Goal: Transaction & Acquisition: Purchase product/service

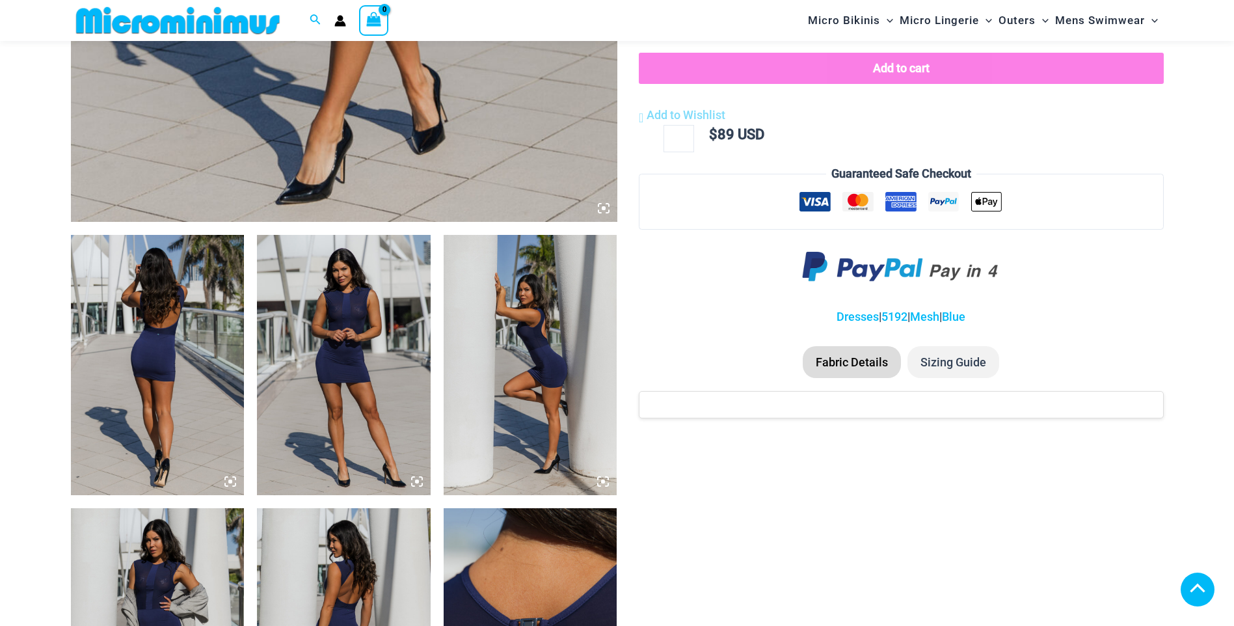
scroll to position [768, 0]
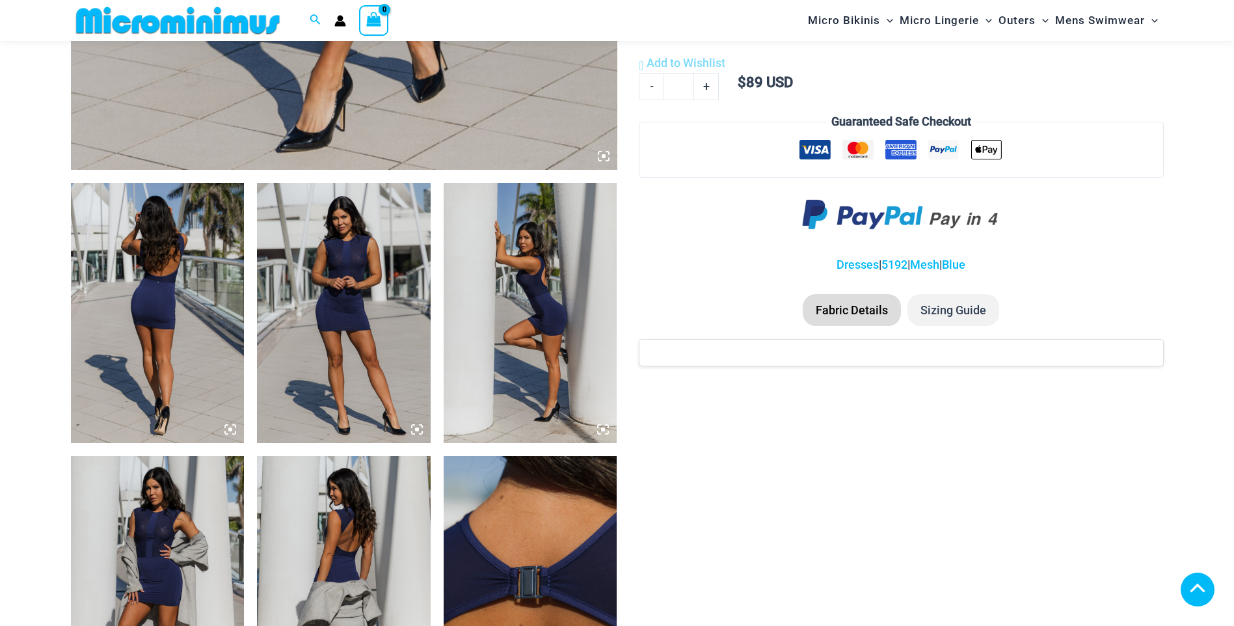
click at [356, 389] on img at bounding box center [344, 313] width 174 height 260
click at [414, 427] on icon at bounding box center [417, 429] width 12 height 12
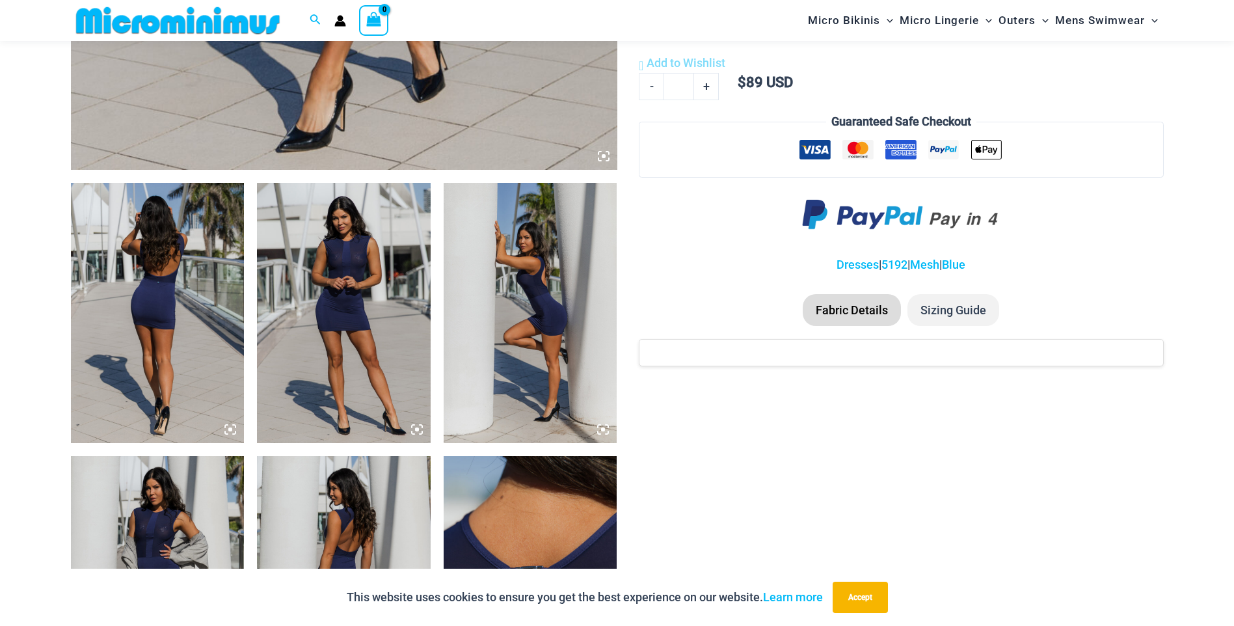
click at [419, 430] on icon at bounding box center [417, 429] width 12 height 12
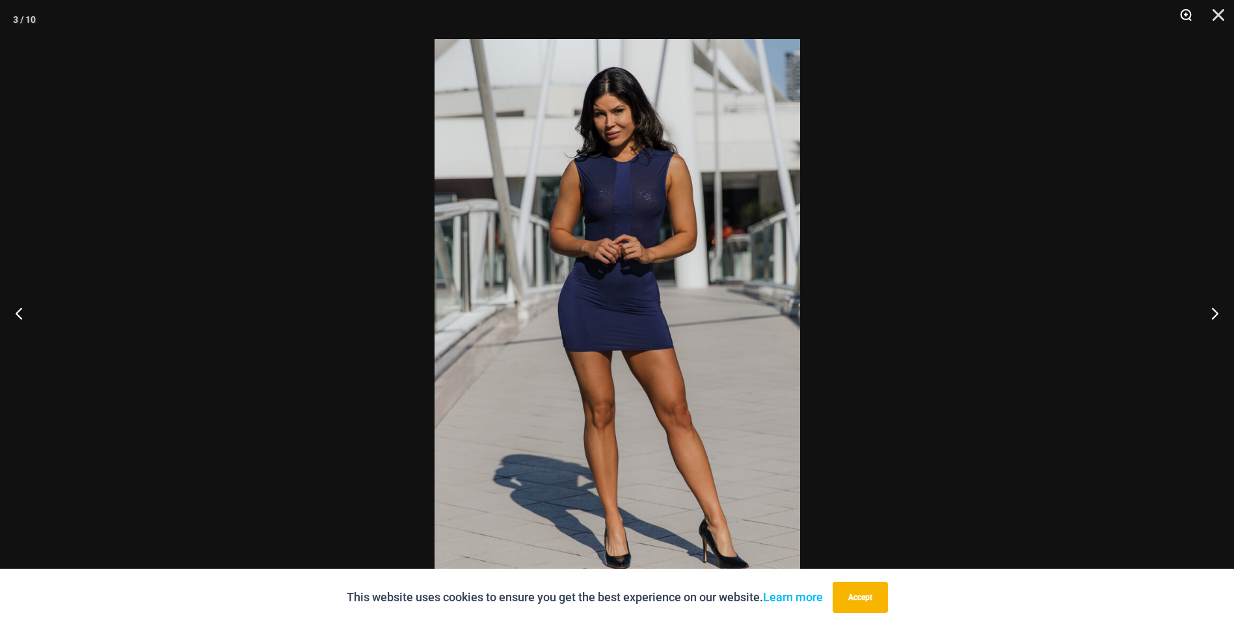
click at [1179, 13] on button "Zoom" at bounding box center [1181, 19] width 33 height 39
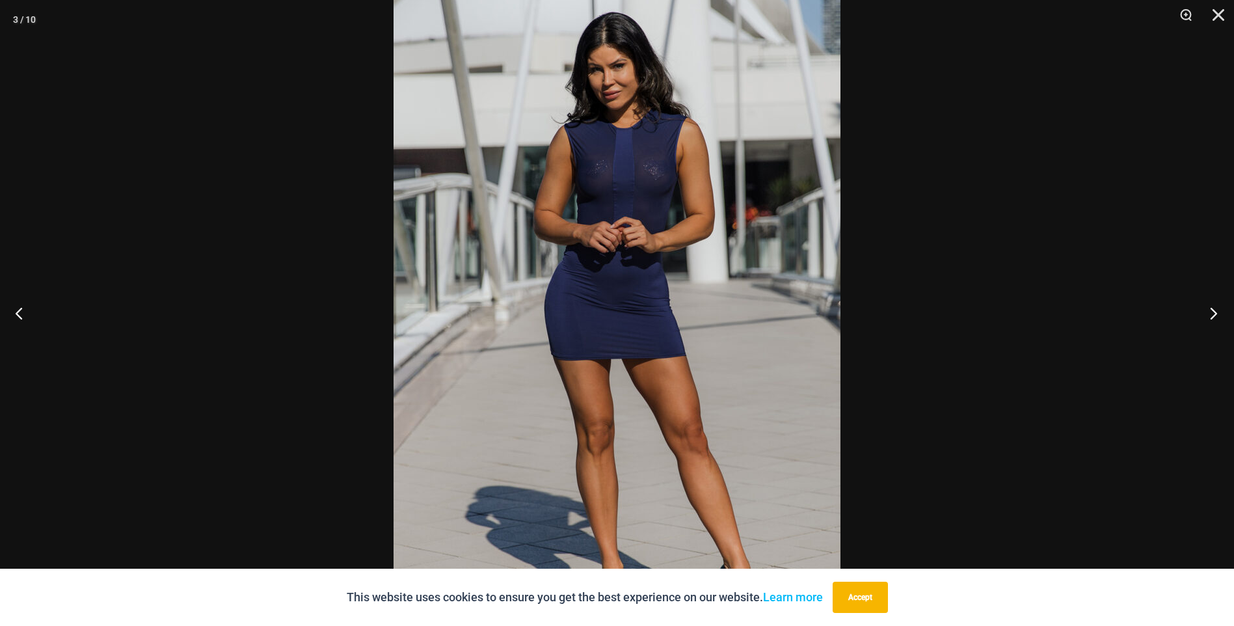
click at [1217, 311] on button "Next" at bounding box center [1209, 312] width 49 height 65
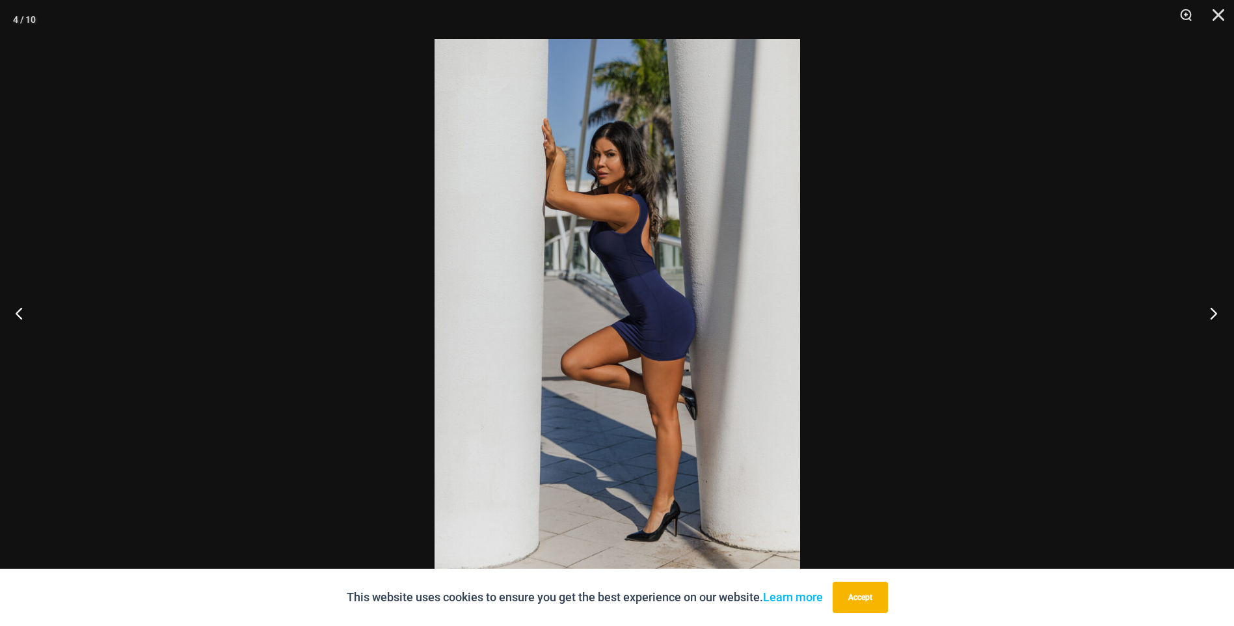
click at [1217, 311] on button "Next" at bounding box center [1209, 312] width 49 height 65
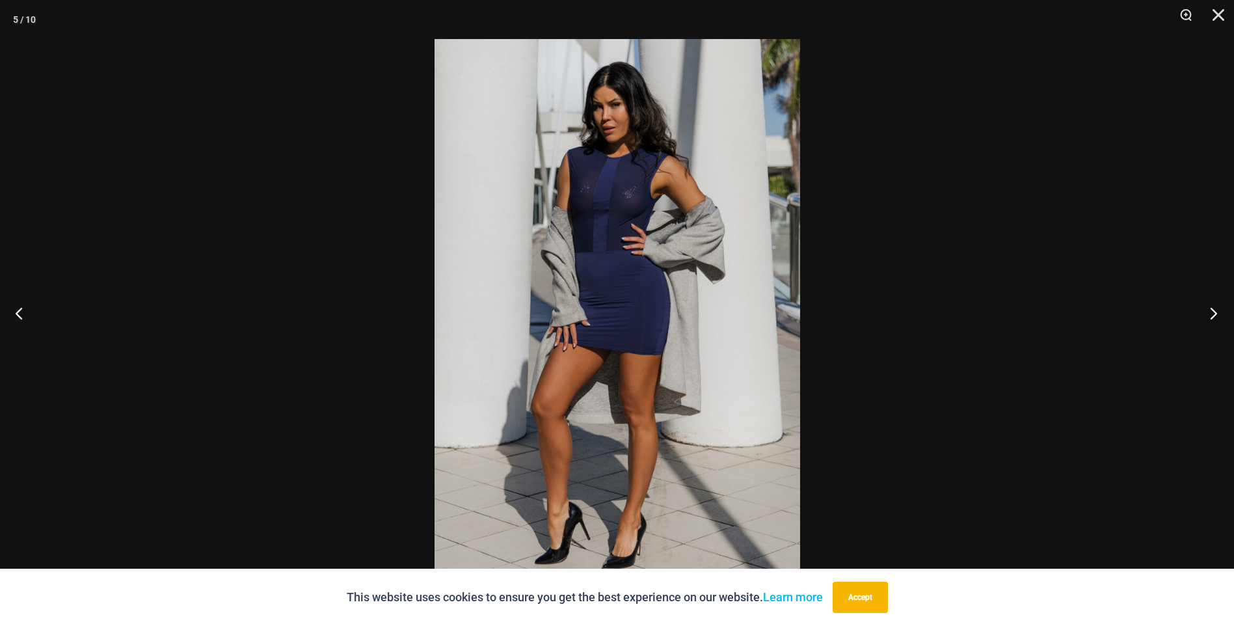
click at [1217, 311] on button "Next" at bounding box center [1209, 312] width 49 height 65
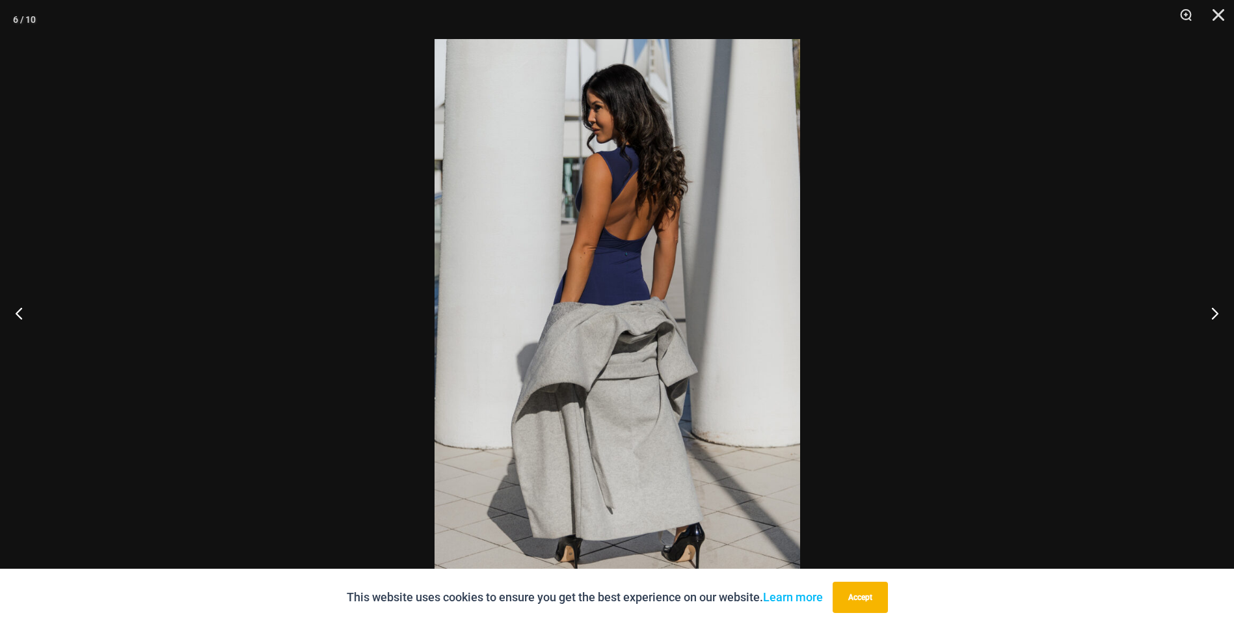
click at [1107, 278] on div at bounding box center [617, 313] width 1234 height 626
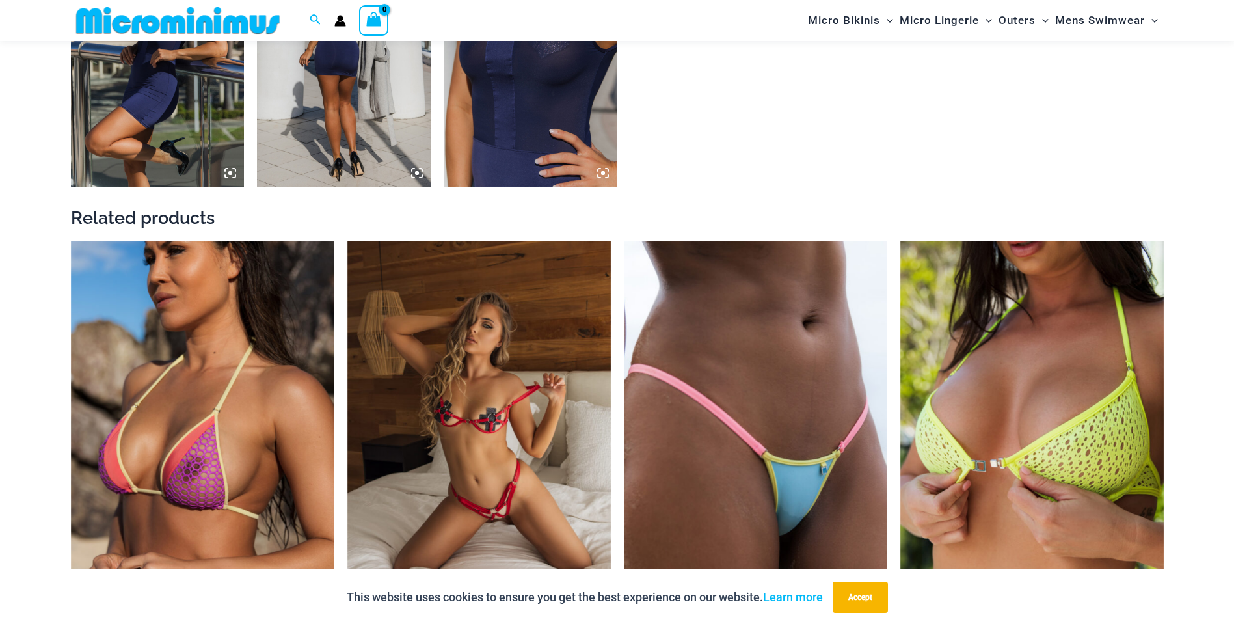
scroll to position [1614, 0]
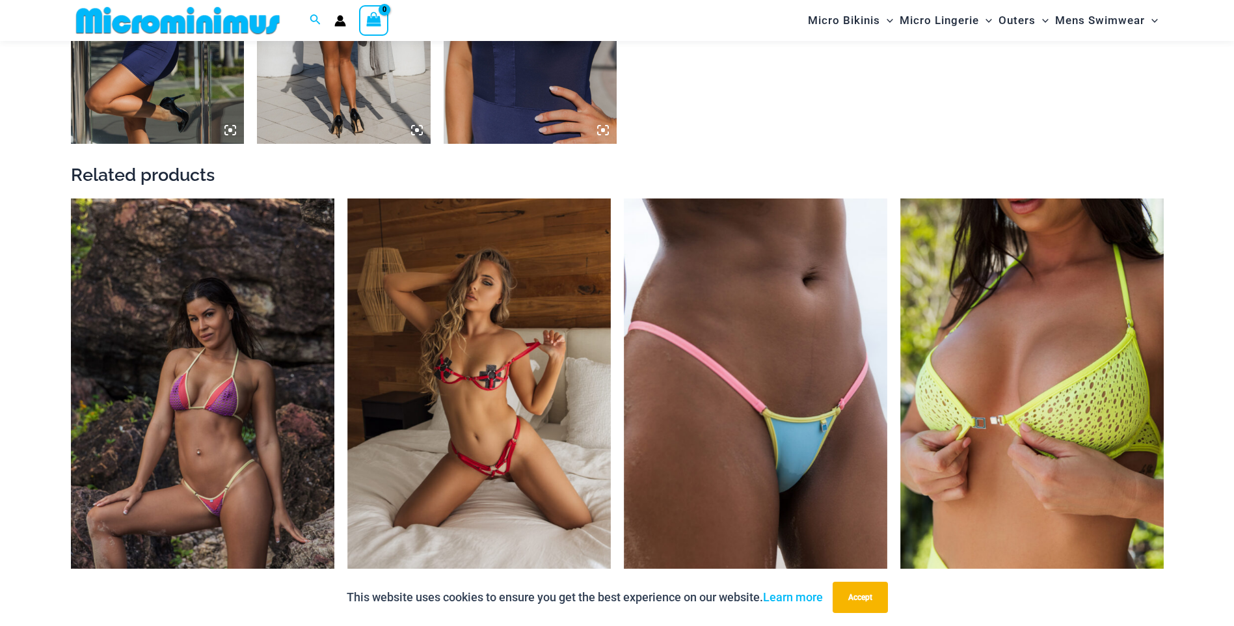
click at [215, 431] on img at bounding box center [202, 395] width 263 height 395
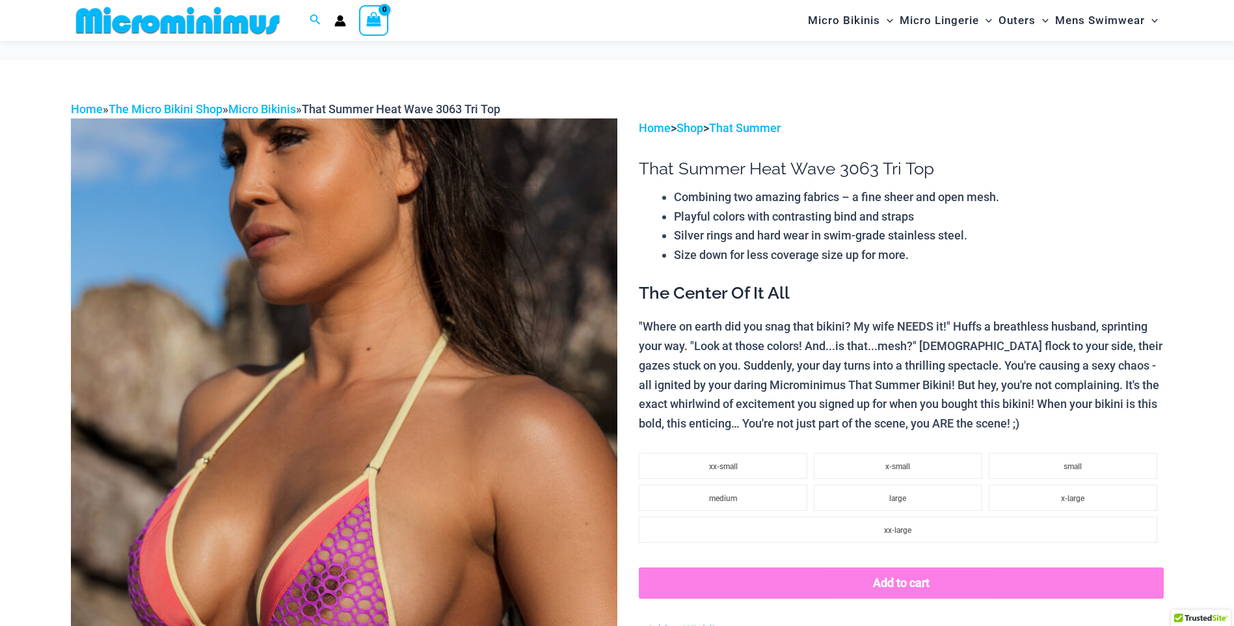
scroll to position [193, 0]
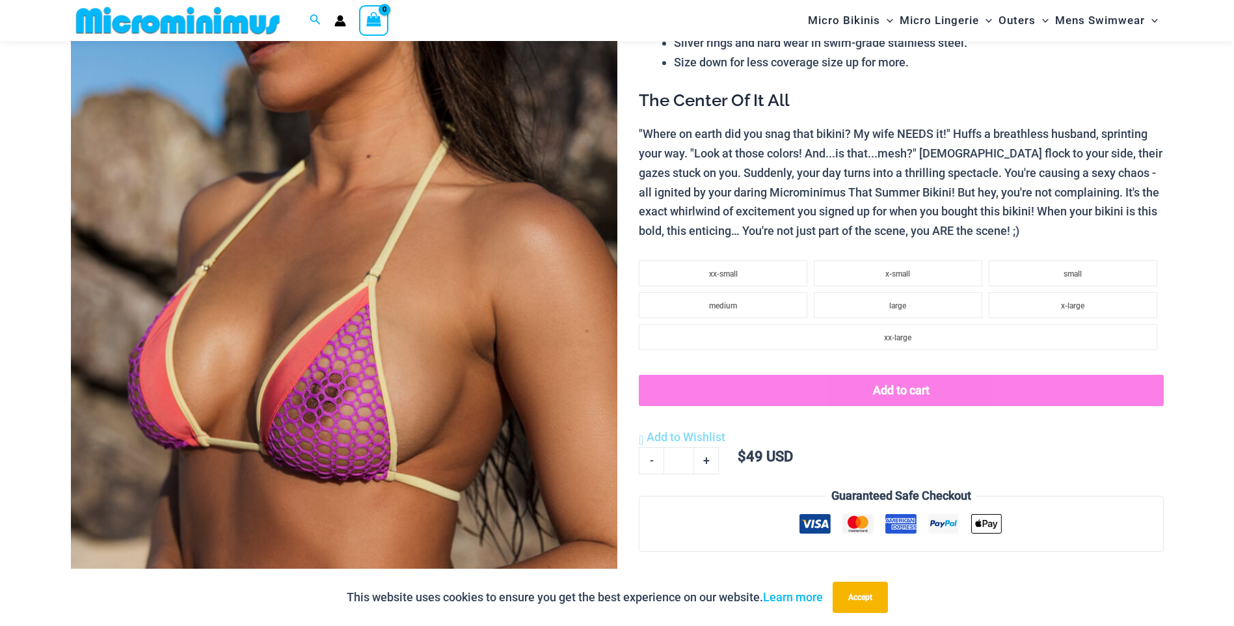
drag, startPoint x: 0, startPoint y: 0, endPoint x: 399, endPoint y: 452, distance: 602.7
click at [399, 452] on img at bounding box center [344, 336] width 546 height 820
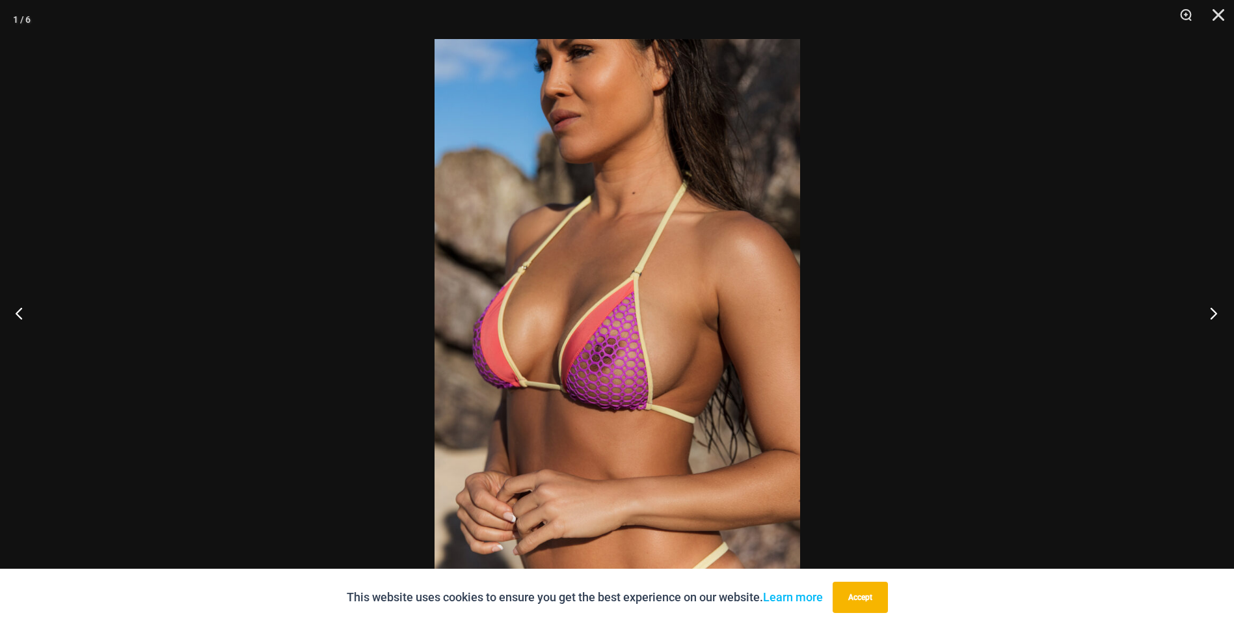
click at [1213, 313] on button "Next" at bounding box center [1209, 312] width 49 height 65
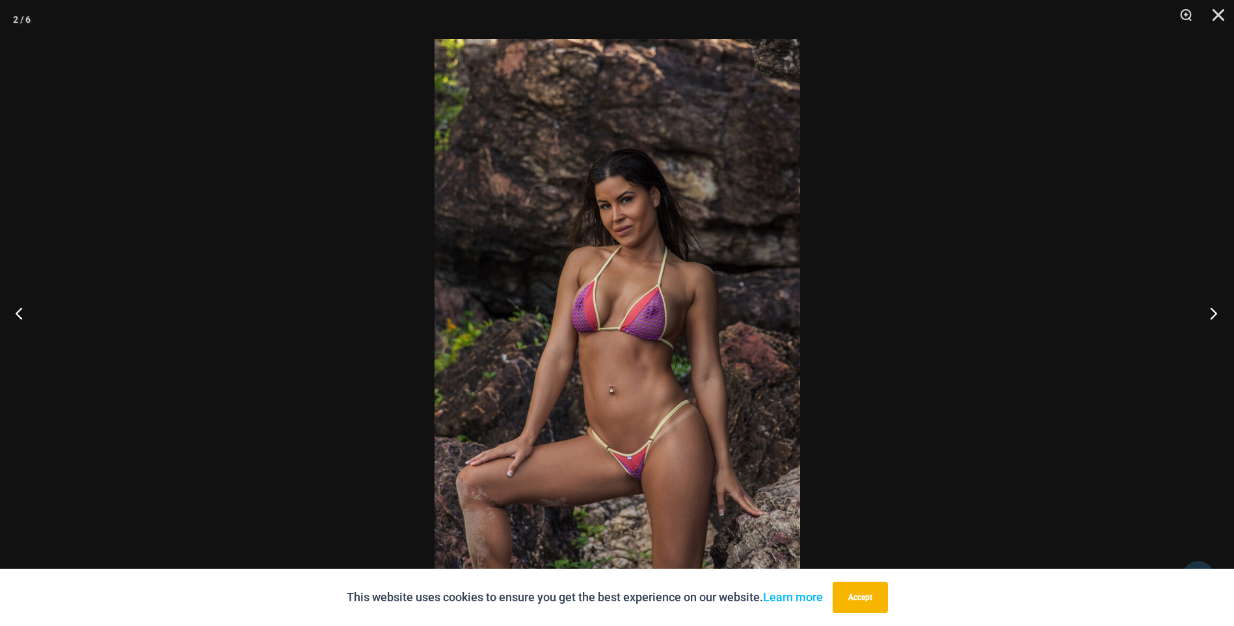
click at [1213, 313] on button "Next" at bounding box center [1209, 312] width 49 height 65
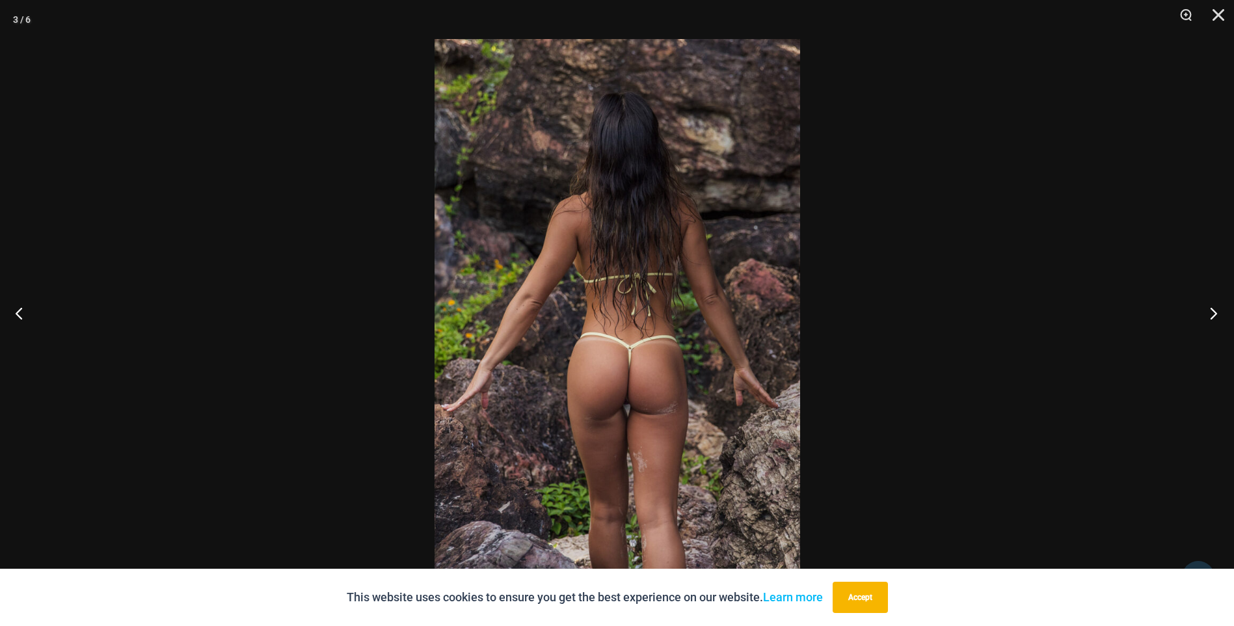
click at [1213, 313] on button "Next" at bounding box center [1209, 312] width 49 height 65
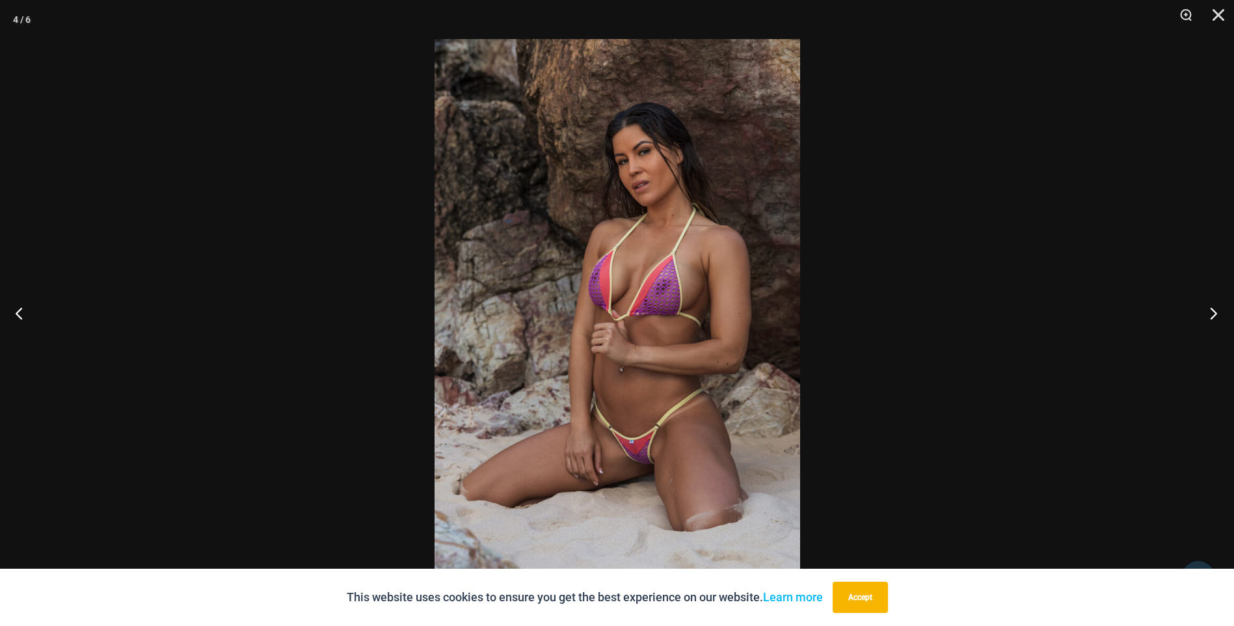
click at [1213, 313] on button "Next" at bounding box center [1209, 312] width 49 height 65
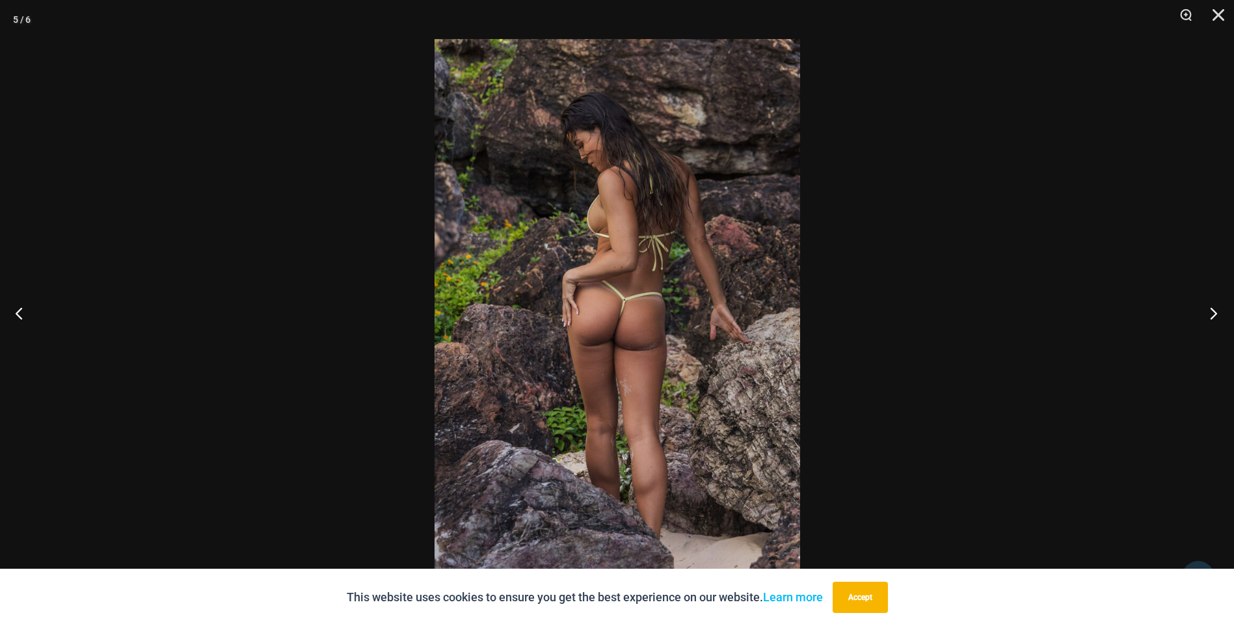
click at [1213, 313] on button "Next" at bounding box center [1209, 312] width 49 height 65
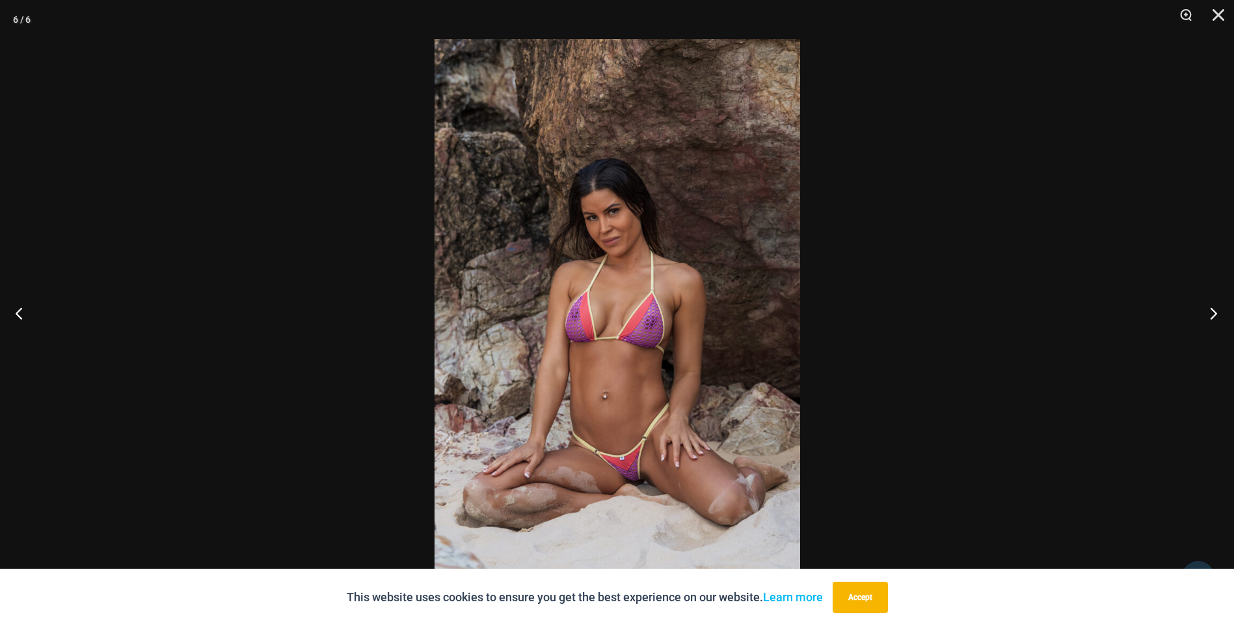
click at [1213, 313] on button "Next" at bounding box center [1209, 312] width 49 height 65
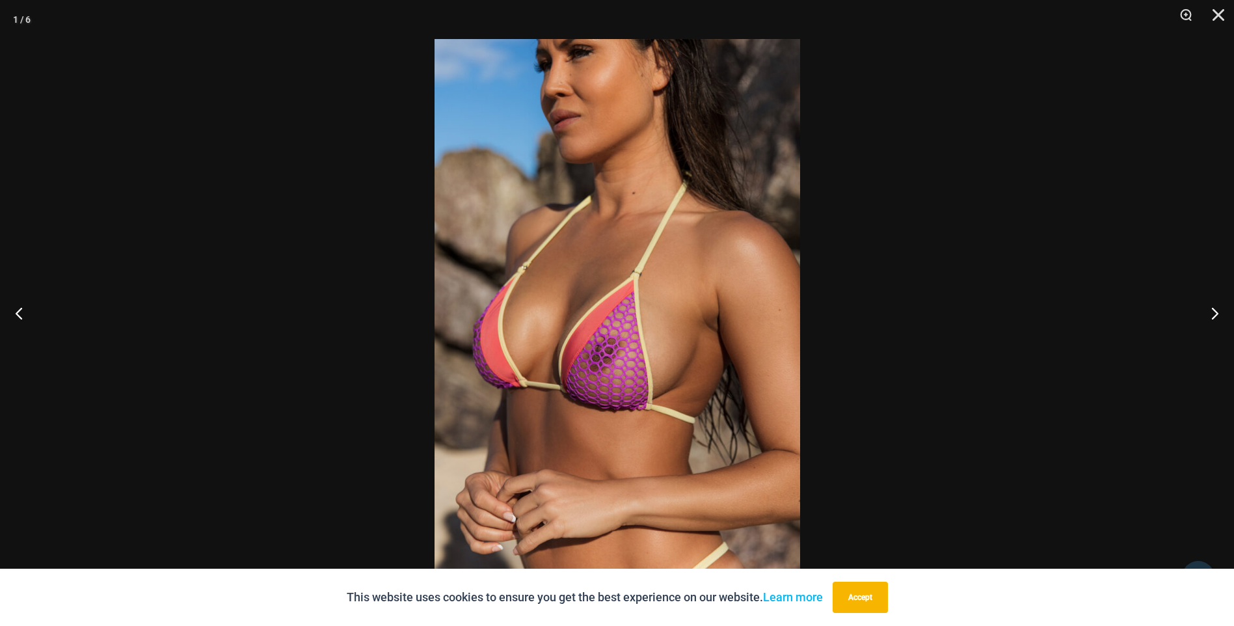
click at [1122, 314] on div at bounding box center [617, 313] width 1234 height 626
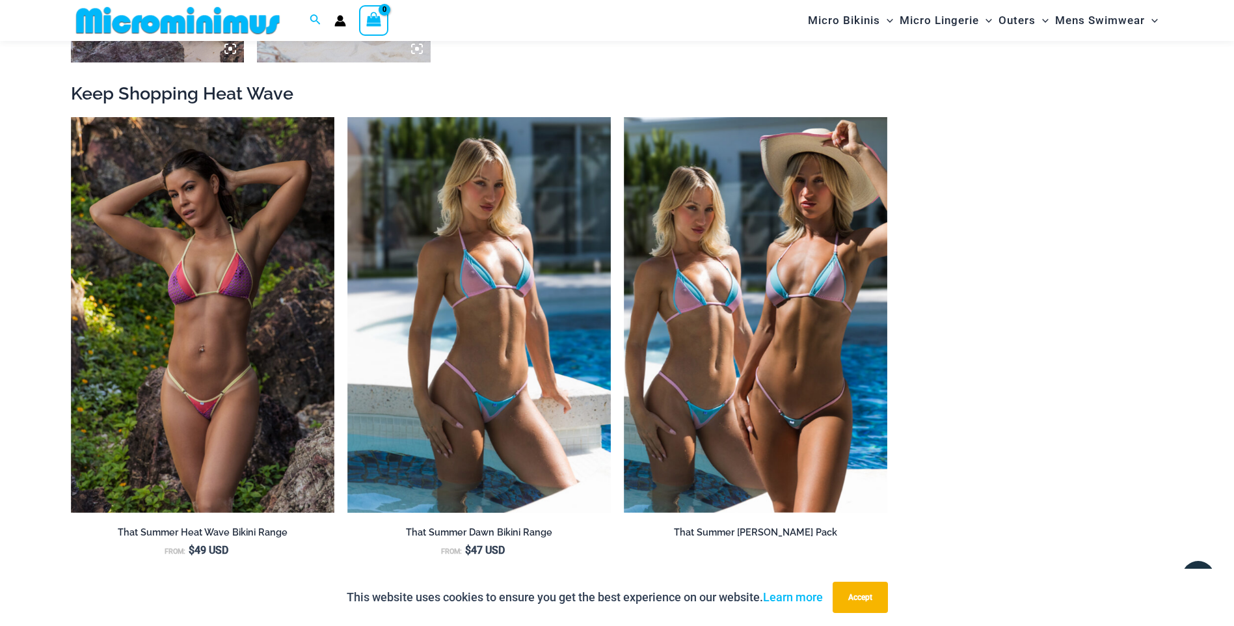
scroll to position [1493, 0]
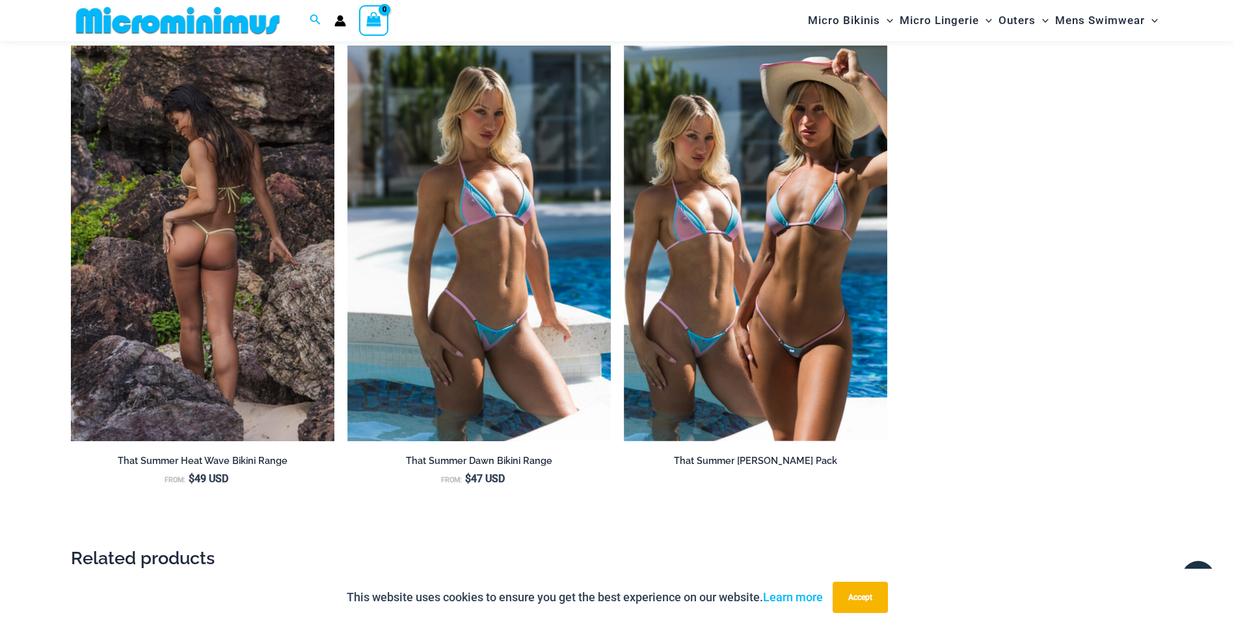
click at [219, 353] on img at bounding box center [202, 243] width 263 height 395
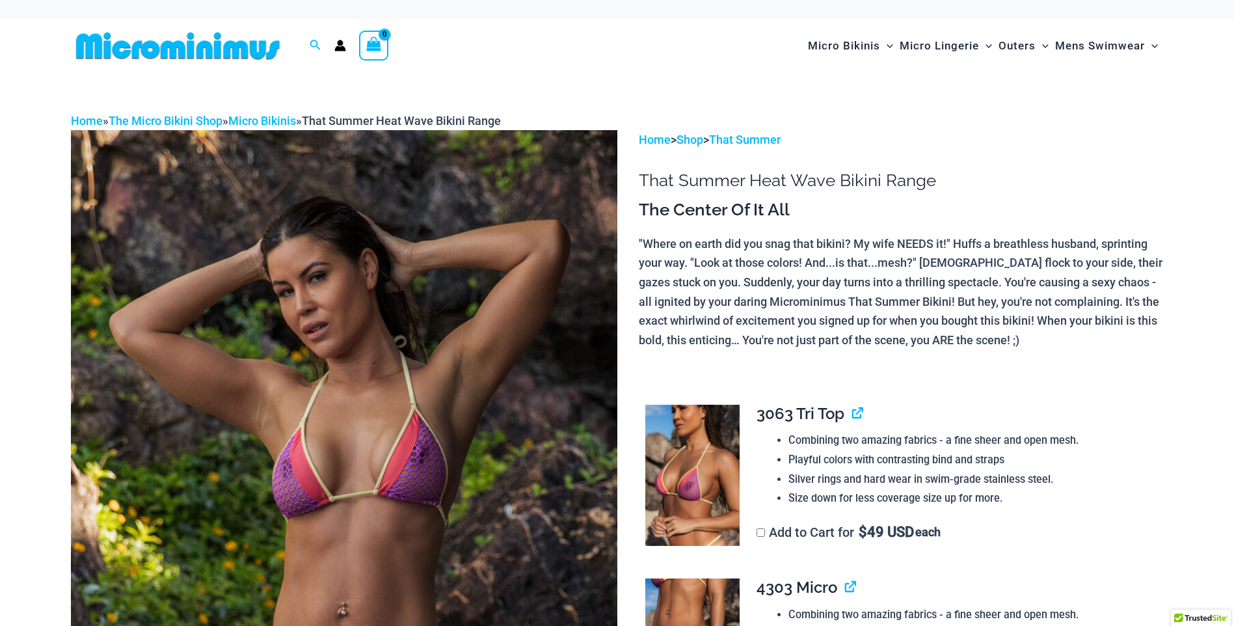
click at [441, 394] on img at bounding box center [344, 540] width 546 height 820
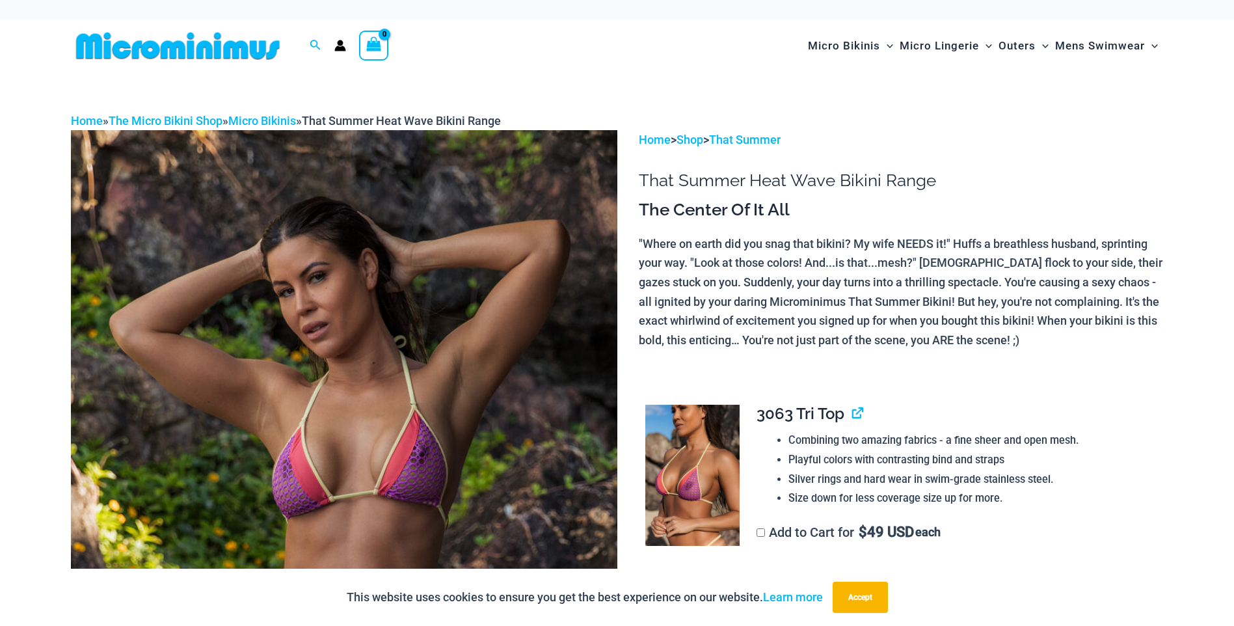
click at [468, 345] on img at bounding box center [344, 540] width 546 height 820
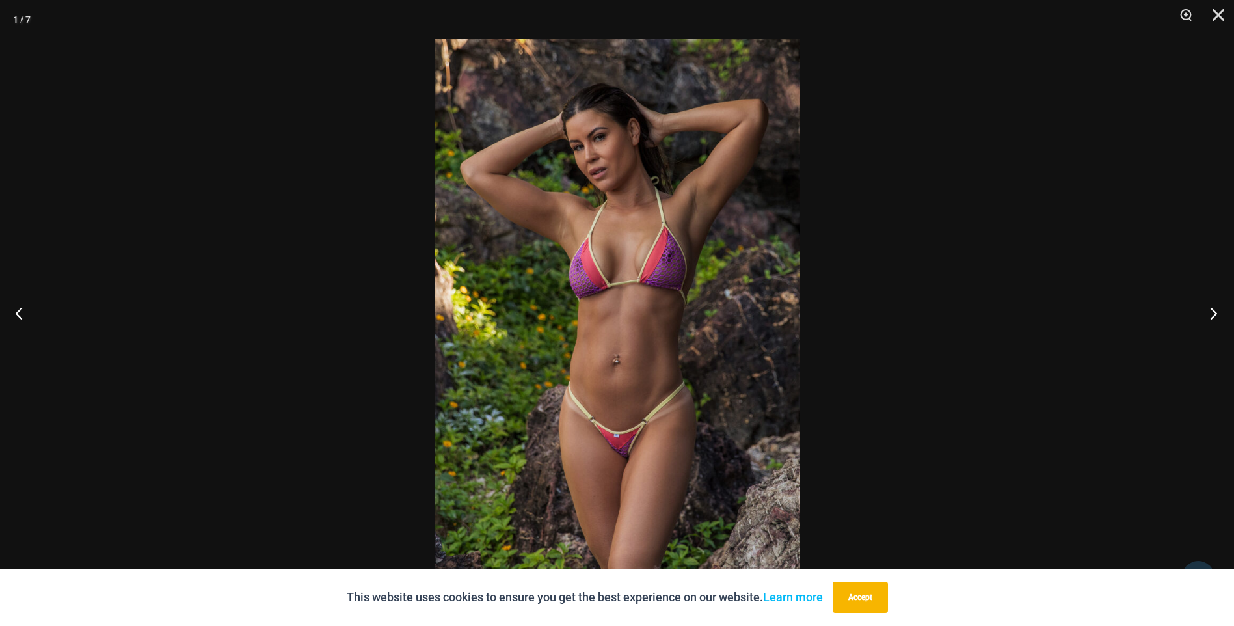
click at [1216, 316] on button "Next" at bounding box center [1209, 312] width 49 height 65
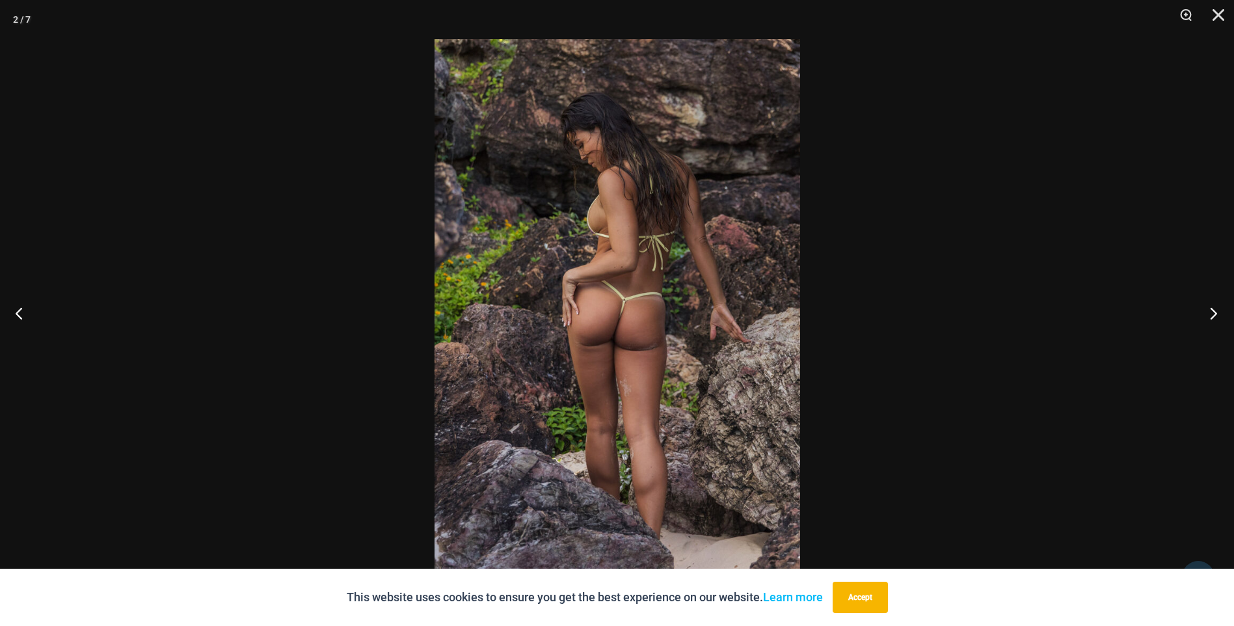
click at [1216, 316] on button "Next" at bounding box center [1209, 312] width 49 height 65
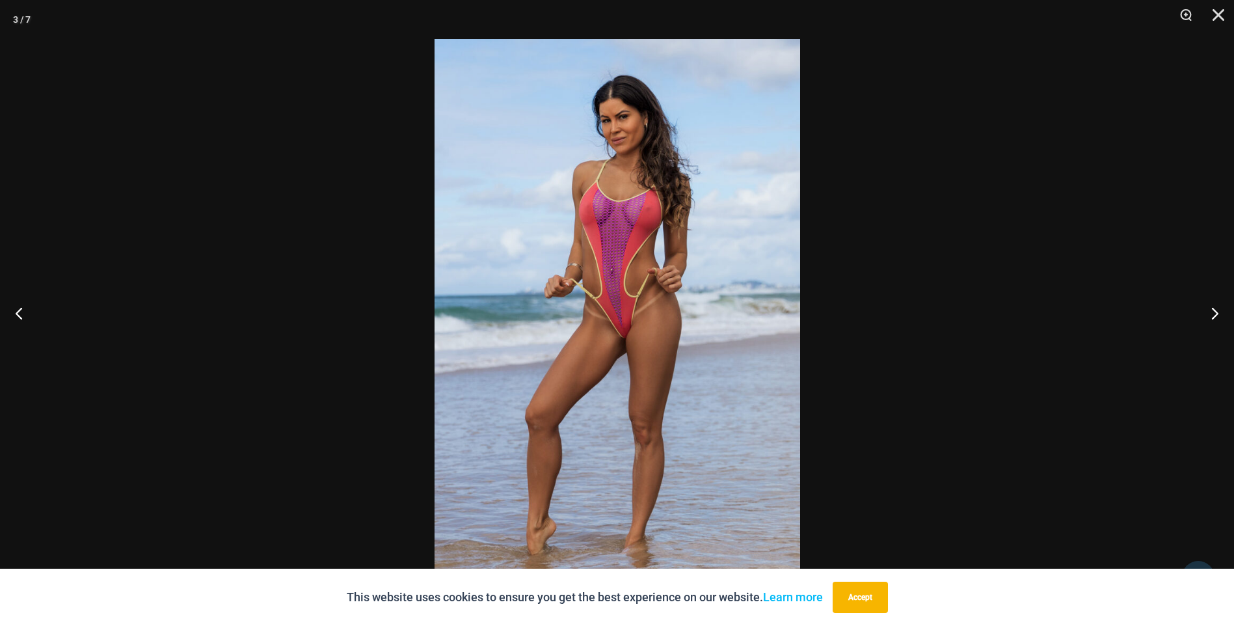
click at [1127, 307] on div at bounding box center [617, 313] width 1234 height 626
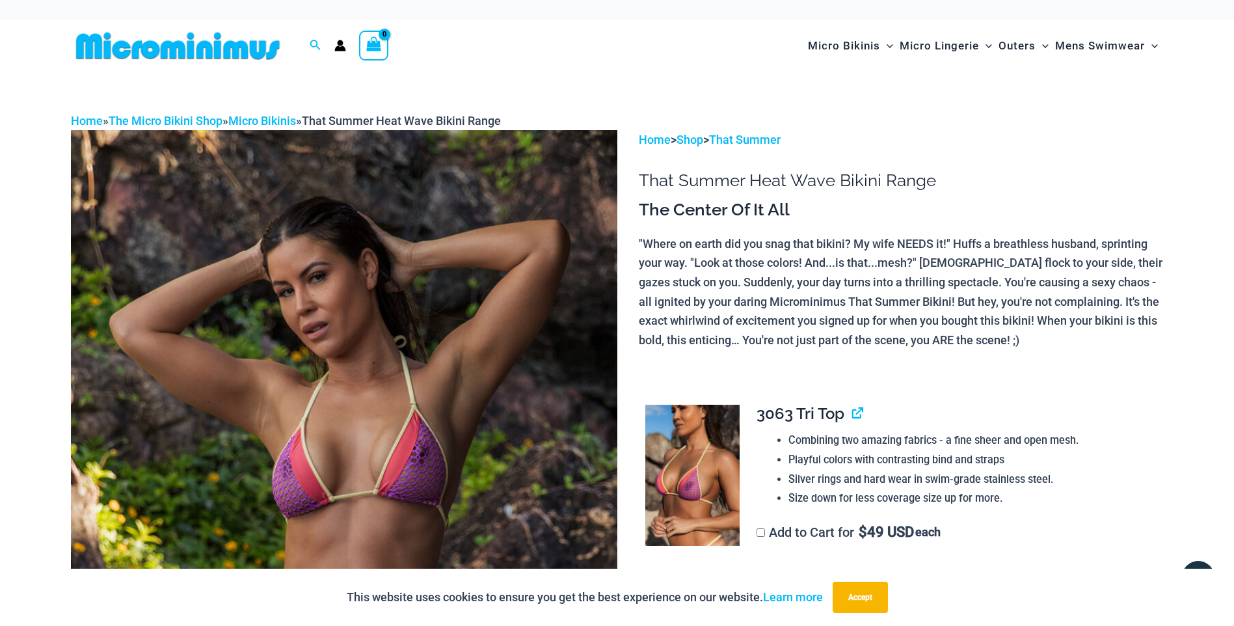
click at [589, 384] on img at bounding box center [344, 540] width 546 height 820
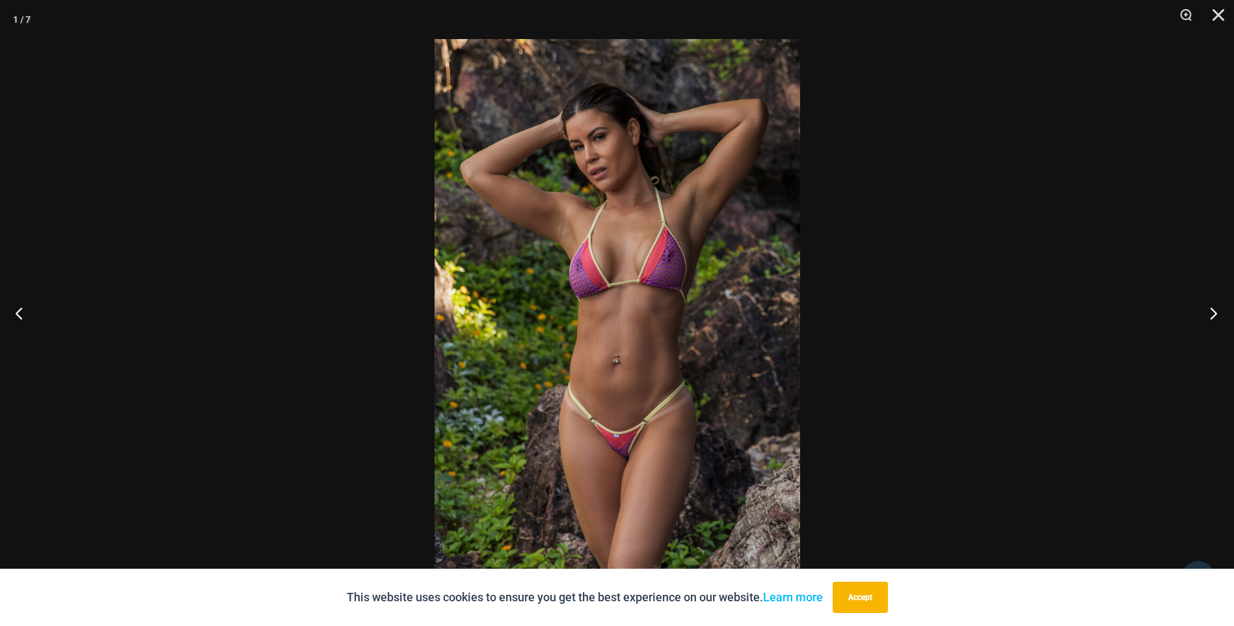
click at [1214, 321] on button "Next" at bounding box center [1209, 312] width 49 height 65
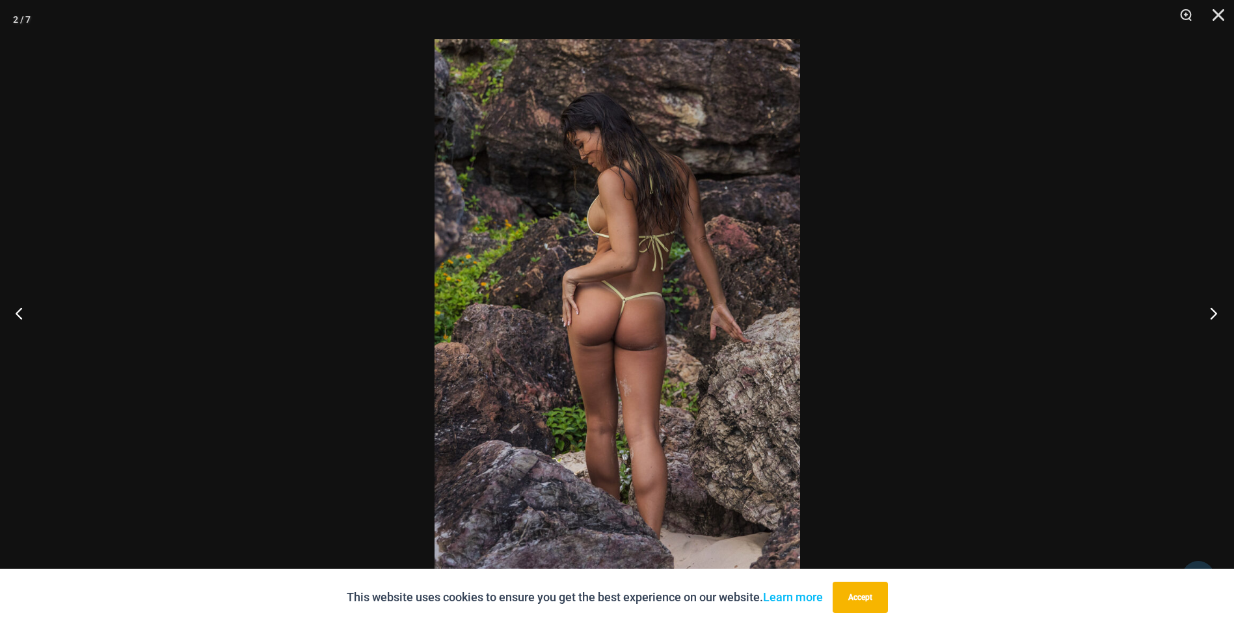
click at [1212, 321] on button "Next" at bounding box center [1209, 312] width 49 height 65
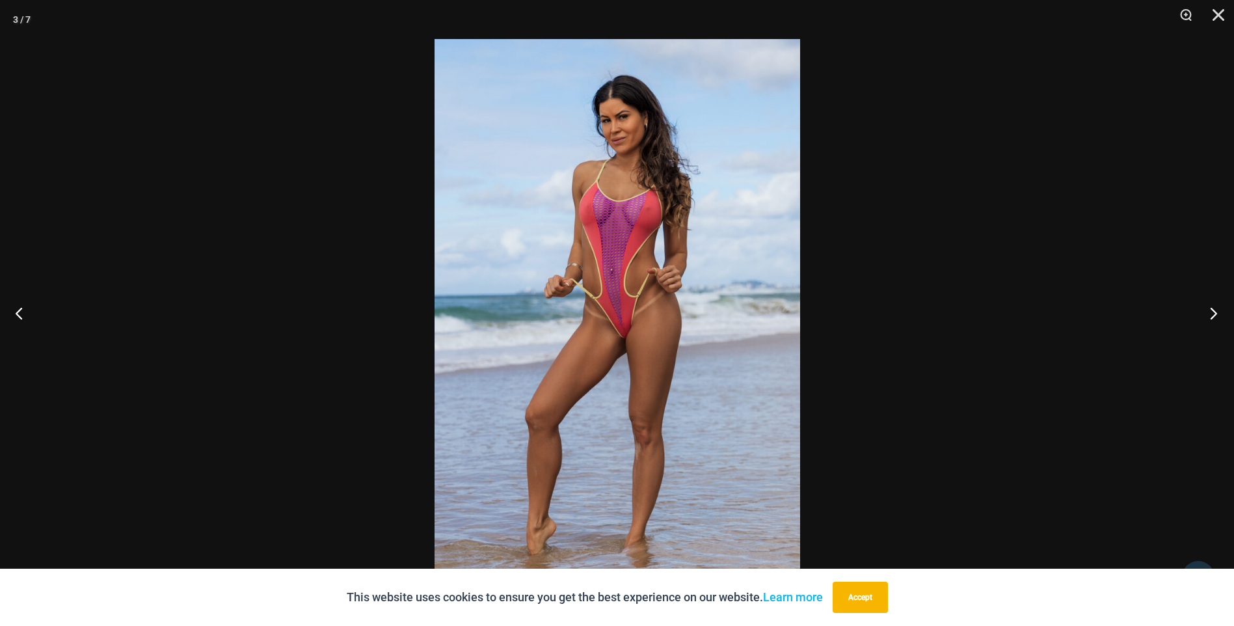
click at [1212, 321] on button "Next" at bounding box center [1209, 312] width 49 height 65
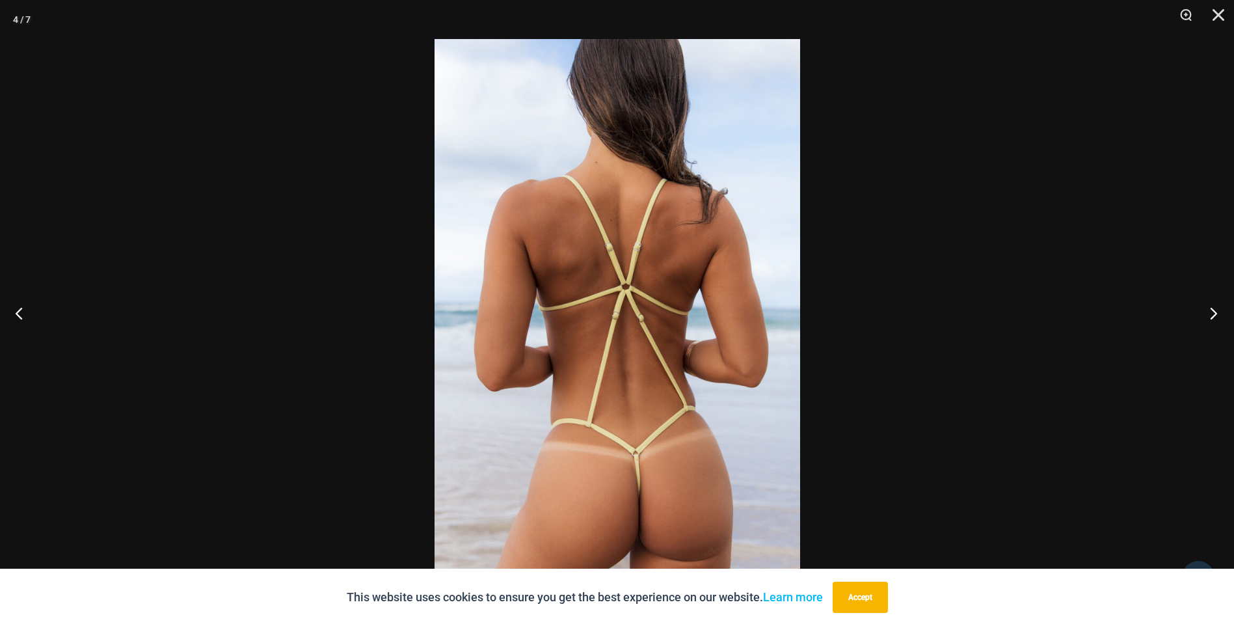
click at [1212, 321] on button "Next" at bounding box center [1209, 312] width 49 height 65
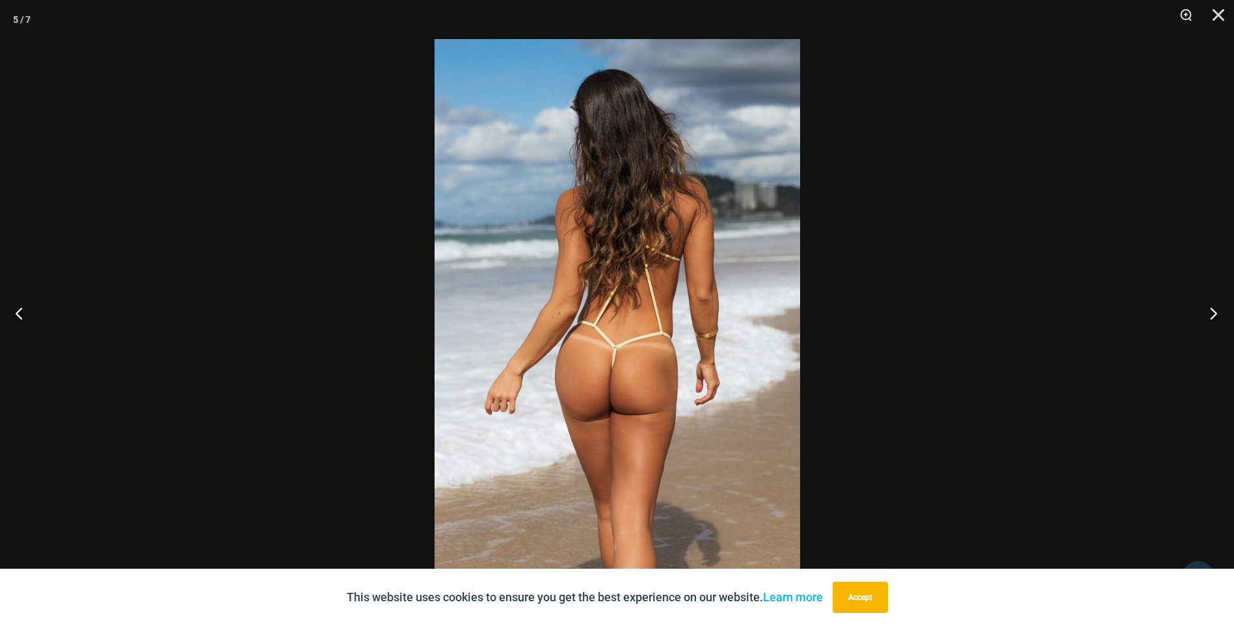
click at [1209, 321] on button "Next" at bounding box center [1209, 312] width 49 height 65
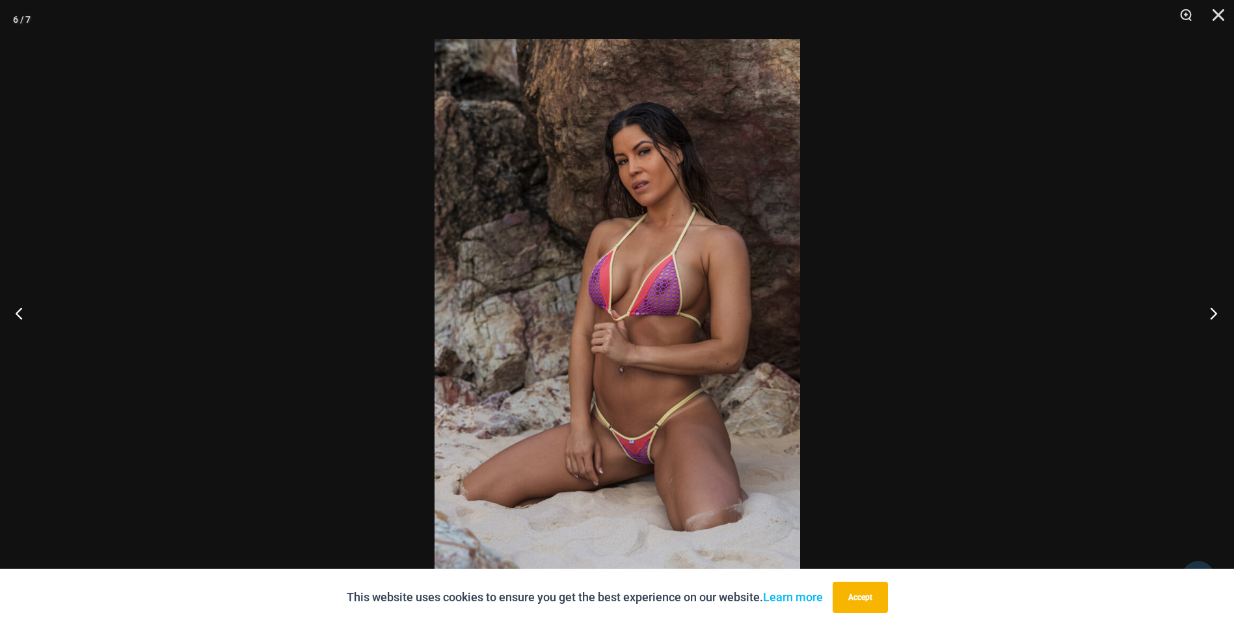
click at [1209, 321] on button "Next" at bounding box center [1209, 312] width 49 height 65
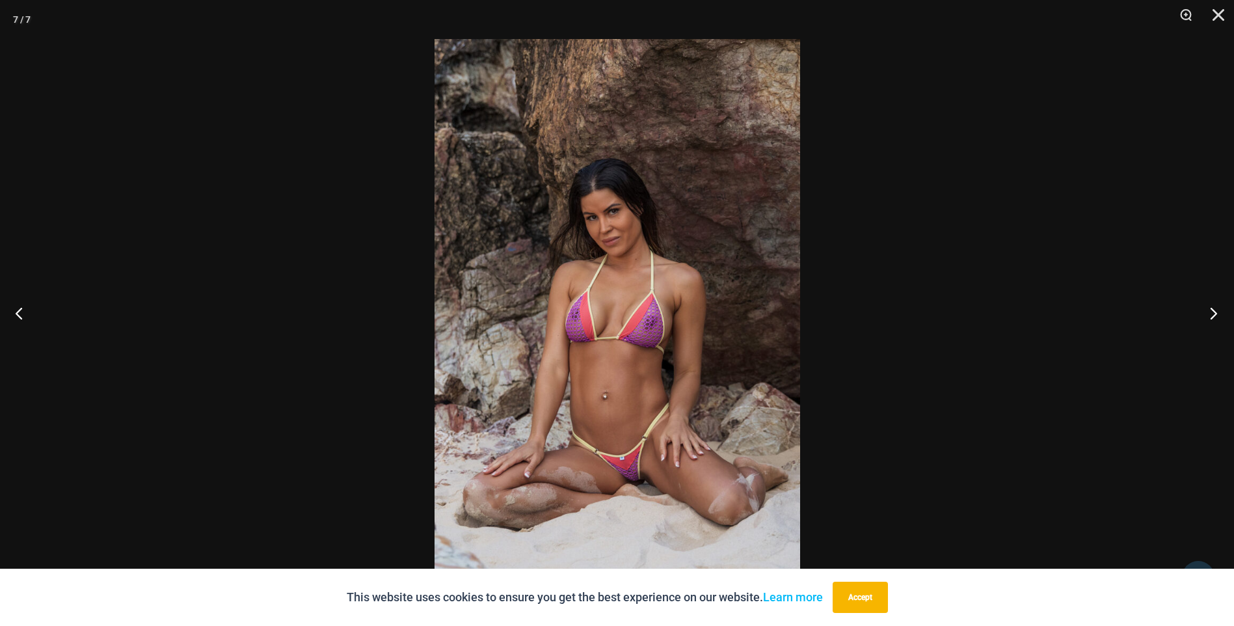
click at [1209, 321] on button "Next" at bounding box center [1209, 312] width 49 height 65
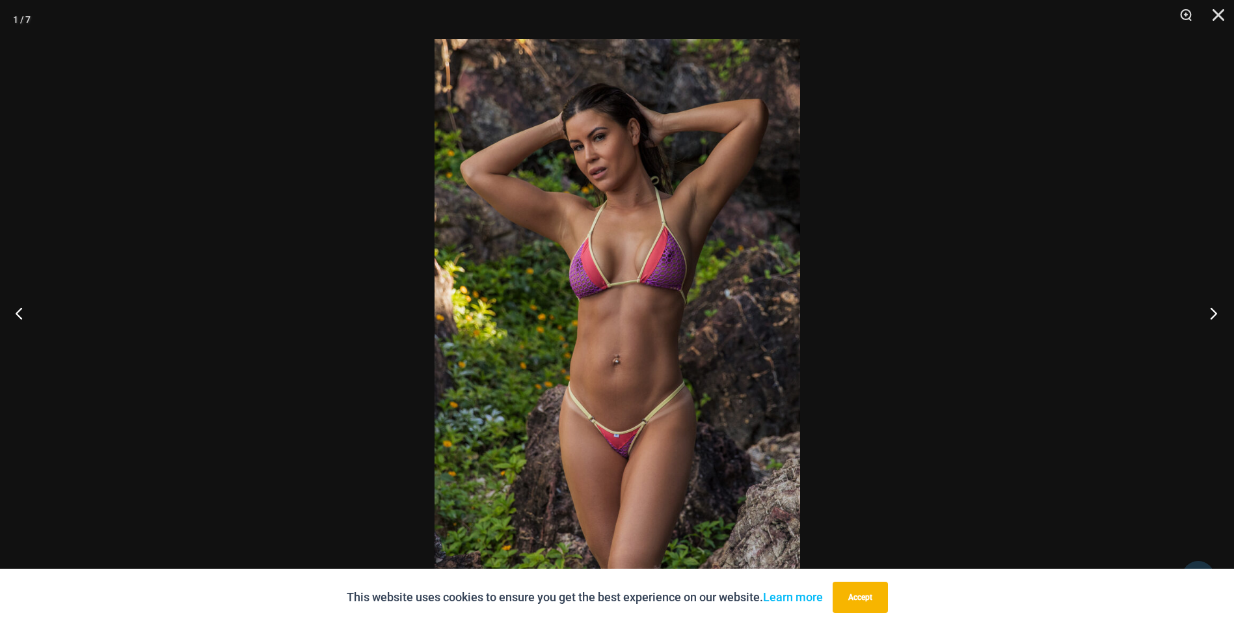
click at [1209, 321] on button "Next" at bounding box center [1209, 312] width 49 height 65
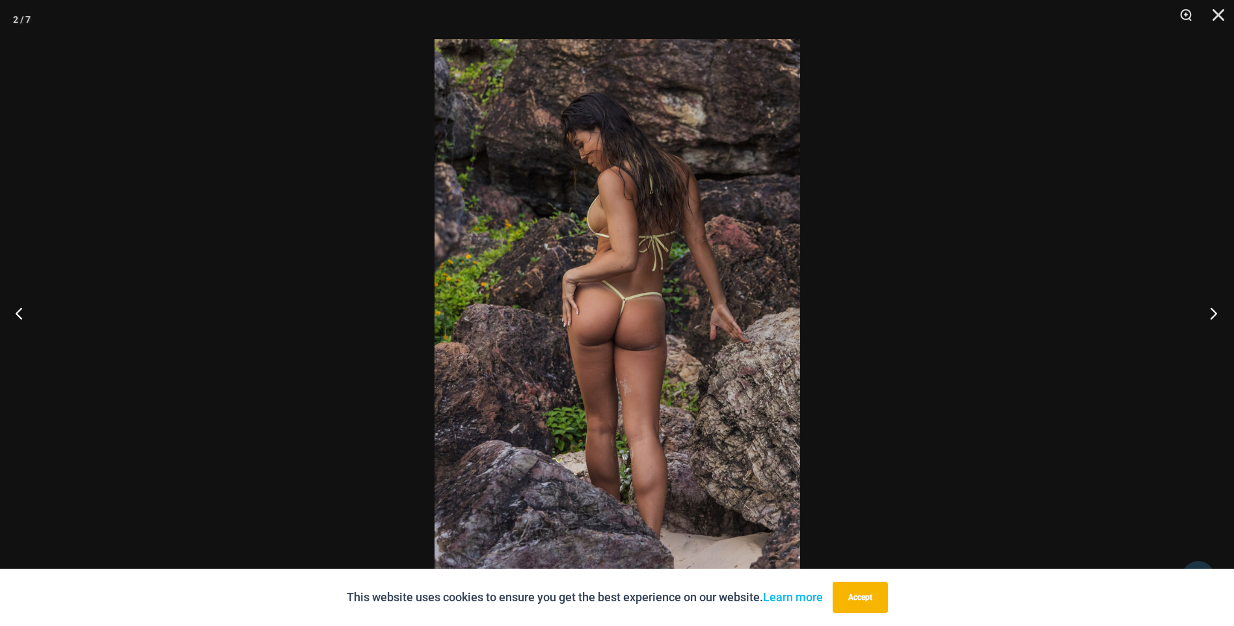
click at [1209, 321] on button "Next" at bounding box center [1209, 312] width 49 height 65
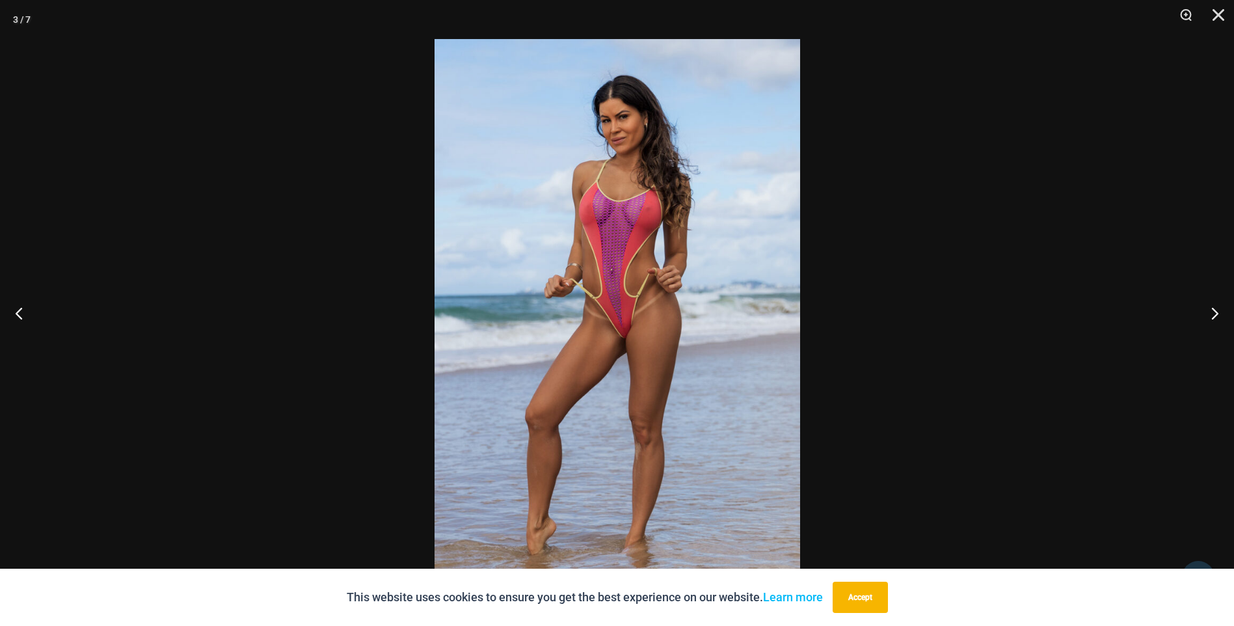
click at [1048, 310] on div at bounding box center [617, 313] width 1234 height 626
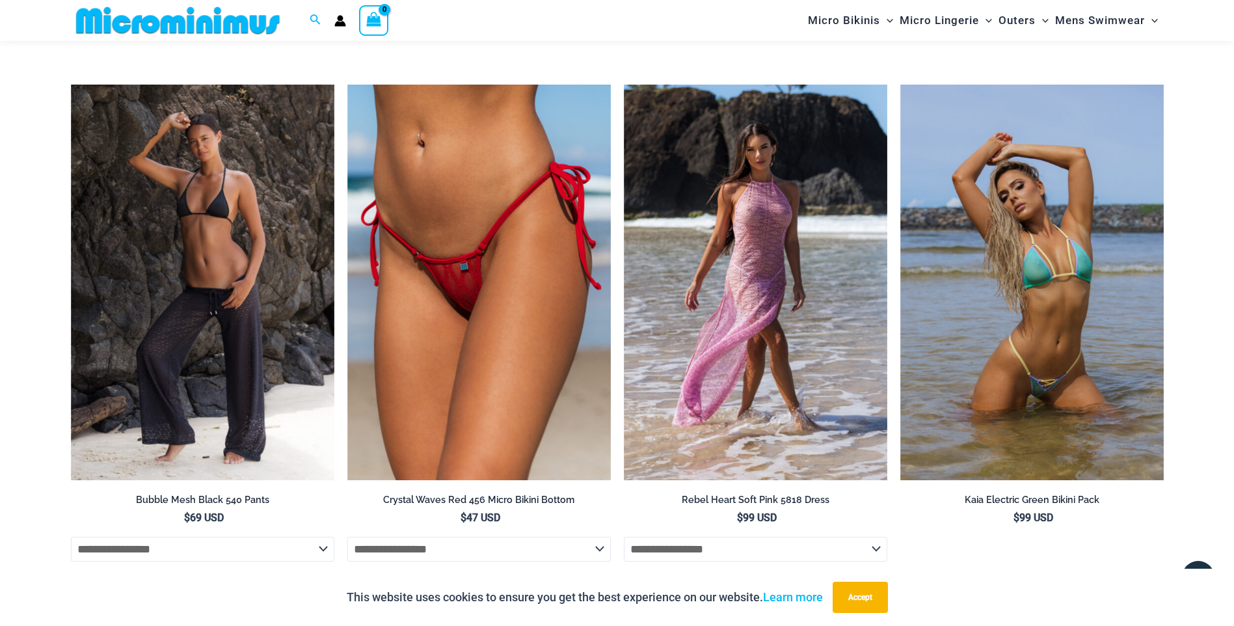
scroll to position [4410, 0]
